Goal: Find contact information: Find contact information

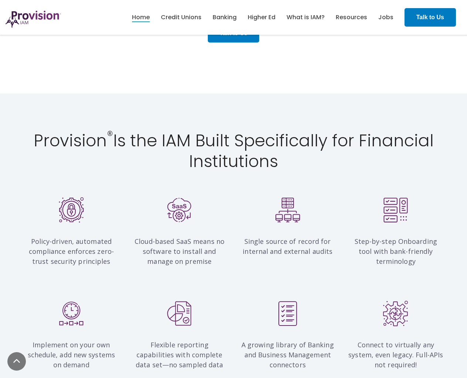
scroll to position [665, 0]
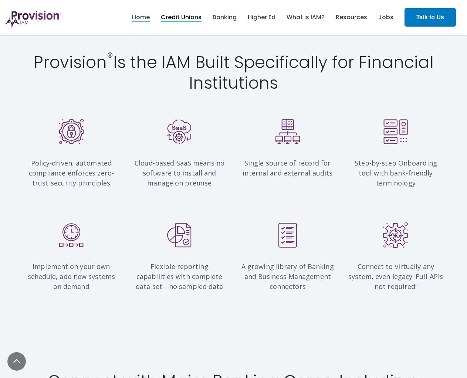
click at [174, 13] on link "Credit Unions" at bounding box center [181, 17] width 41 height 13
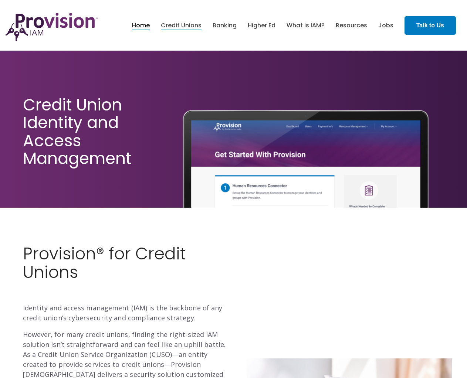
click at [142, 29] on link "Home" at bounding box center [141, 25] width 18 height 13
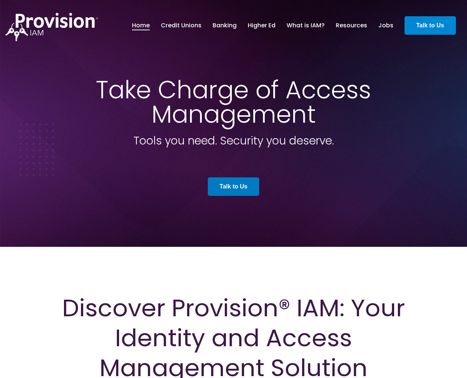
click at [424, 29] on link "Talk to Us" at bounding box center [429, 25] width 51 height 18
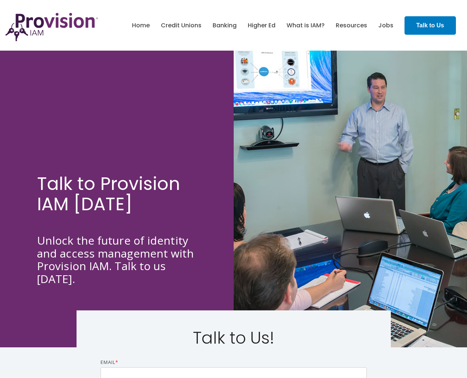
click at [140, 330] on h2 "Talk to Us!" at bounding box center [234, 338] width 266 height 18
click at [197, 347] on h2 "Talk to Us!" at bounding box center [234, 338] width 266 height 18
